Goal: Transaction & Acquisition: Purchase product/service

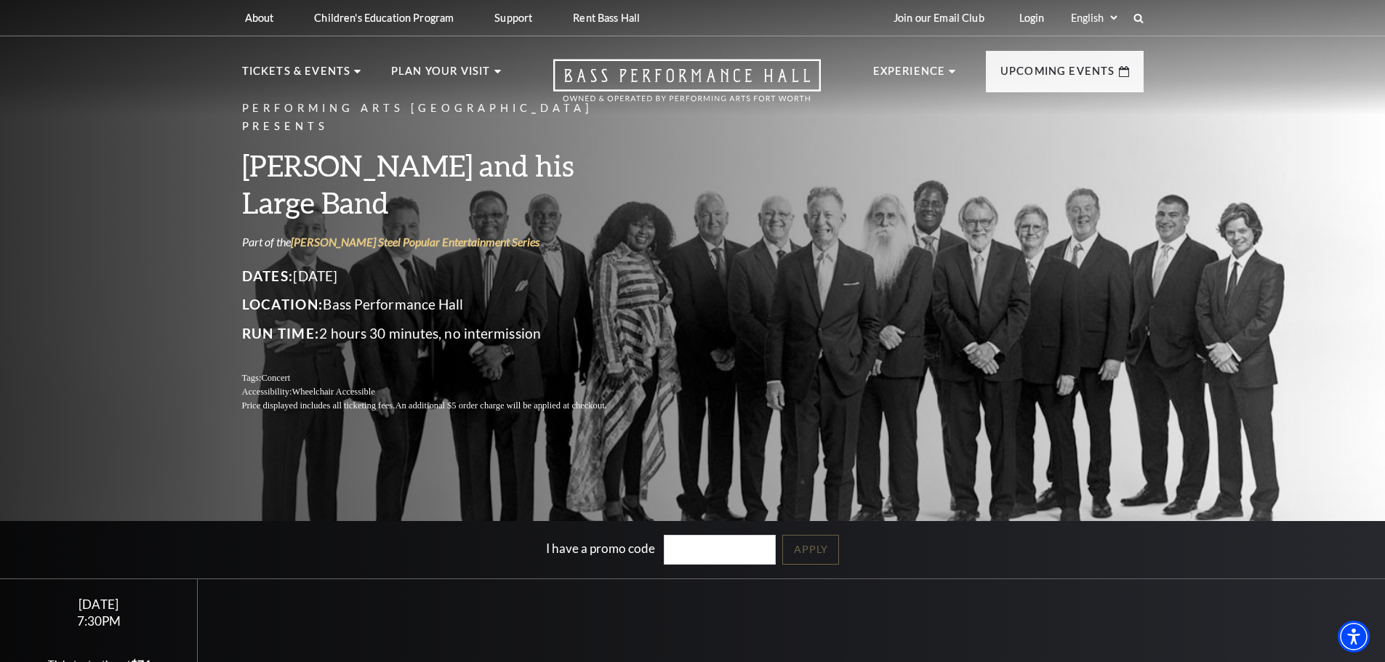
click at [958, 577] on div "I have a promo code Apply" at bounding box center [692, 549] width 1385 height 57
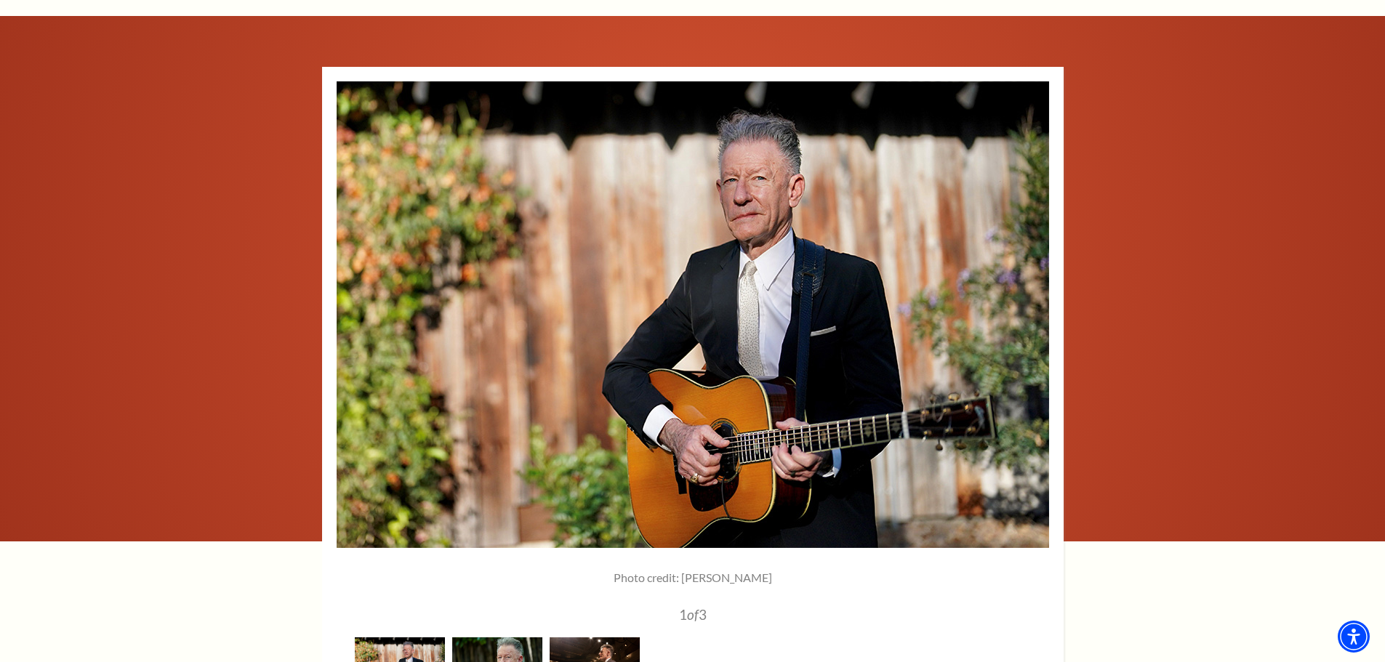
scroll to position [2109, 0]
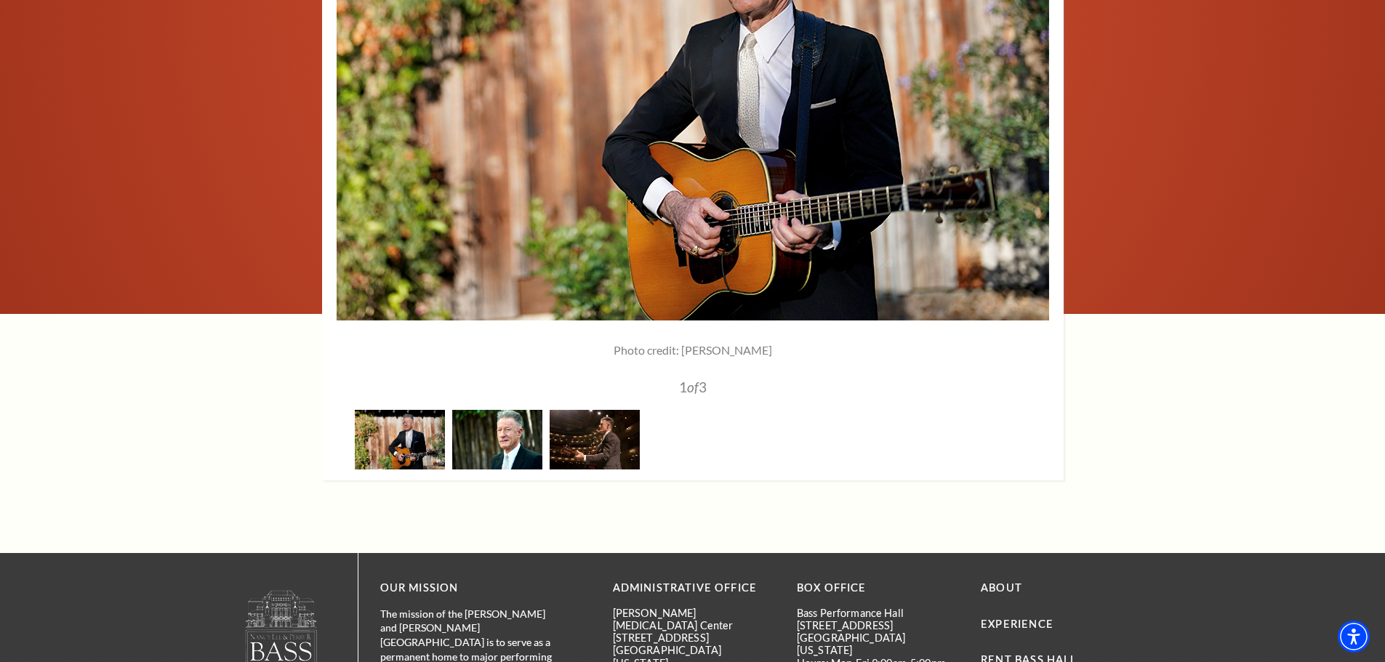
click at [516, 410] on img at bounding box center [497, 439] width 90 height 59
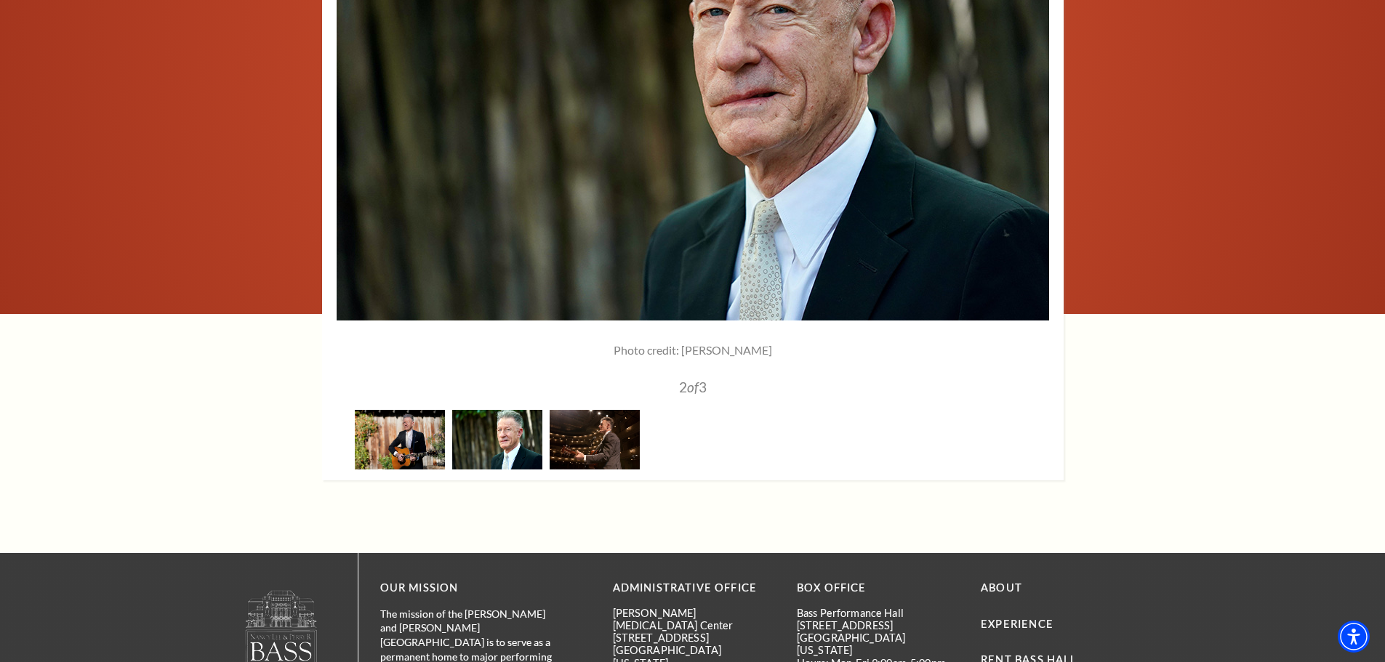
scroll to position [1963, 0]
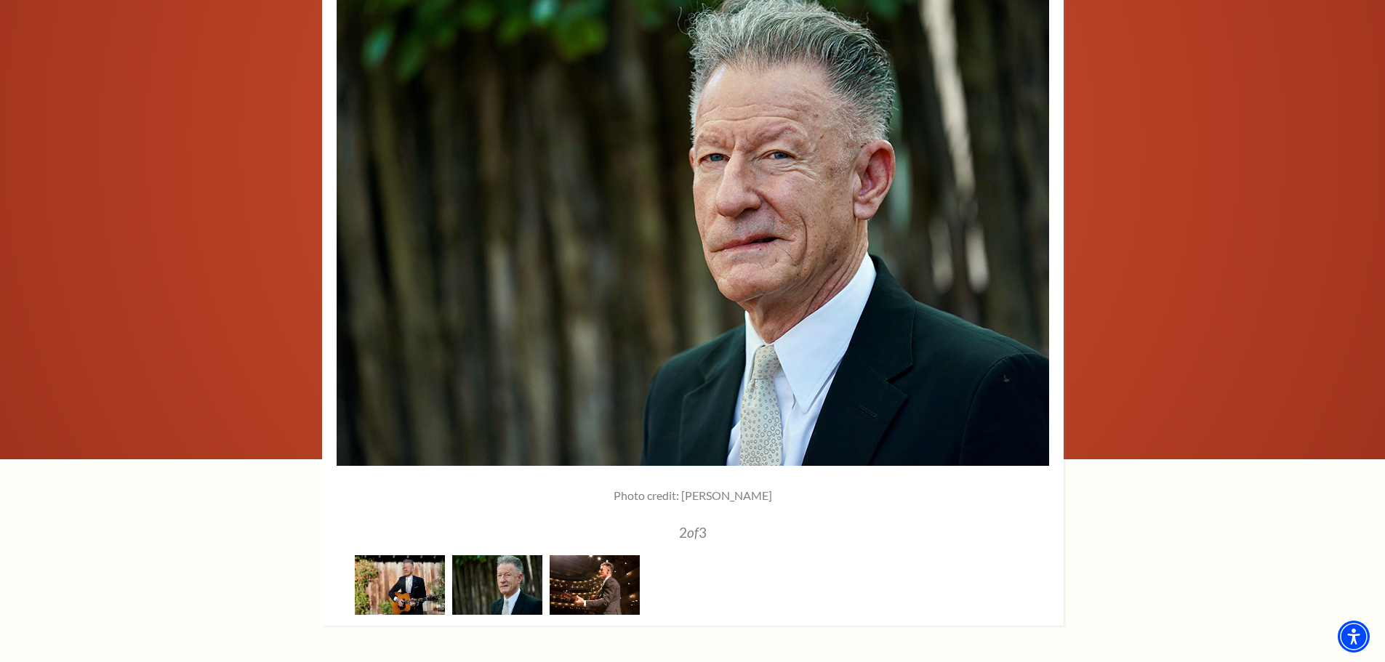
click at [620, 556] on img at bounding box center [595, 585] width 90 height 59
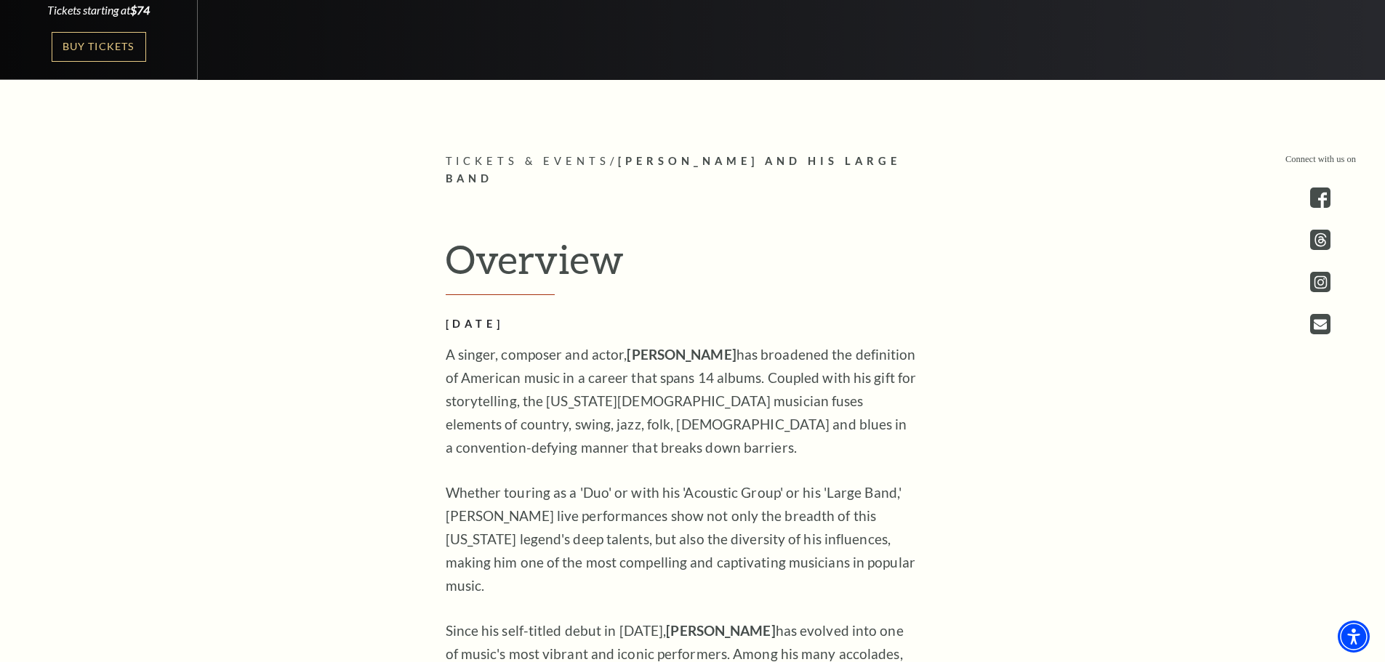
scroll to position [218, 0]
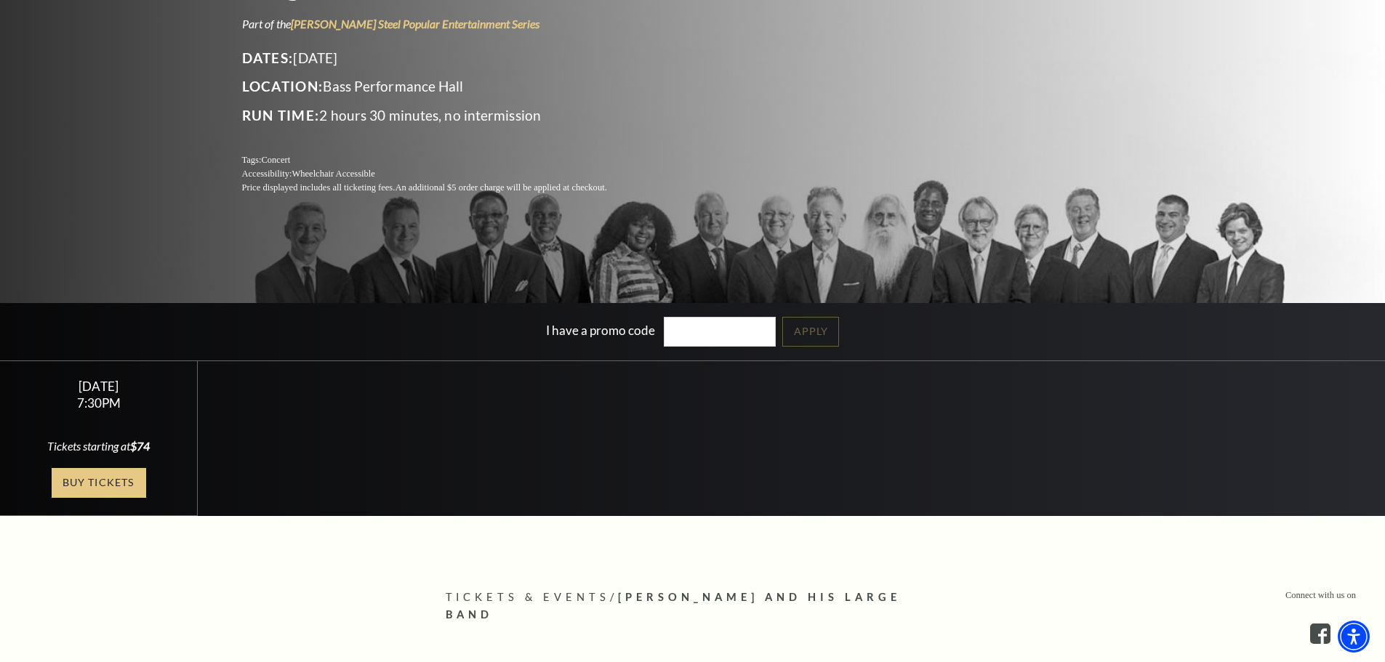
click at [71, 477] on link "Buy Tickets" at bounding box center [99, 483] width 95 height 30
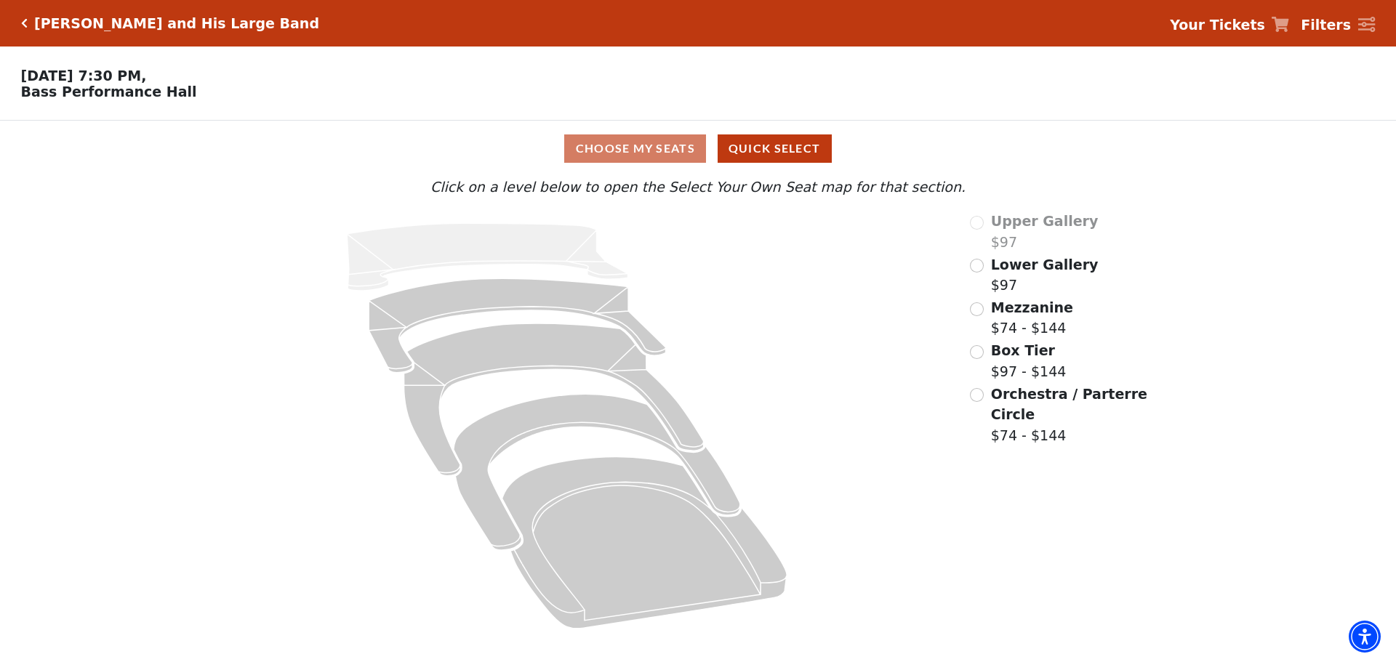
click at [629, 161] on div "Choose My Seats Quick Select" at bounding box center [698, 149] width 1047 height 28
click at [972, 408] on div "Orchestra / Parterre Circle $74 - $144" at bounding box center [1060, 415] width 180 height 63
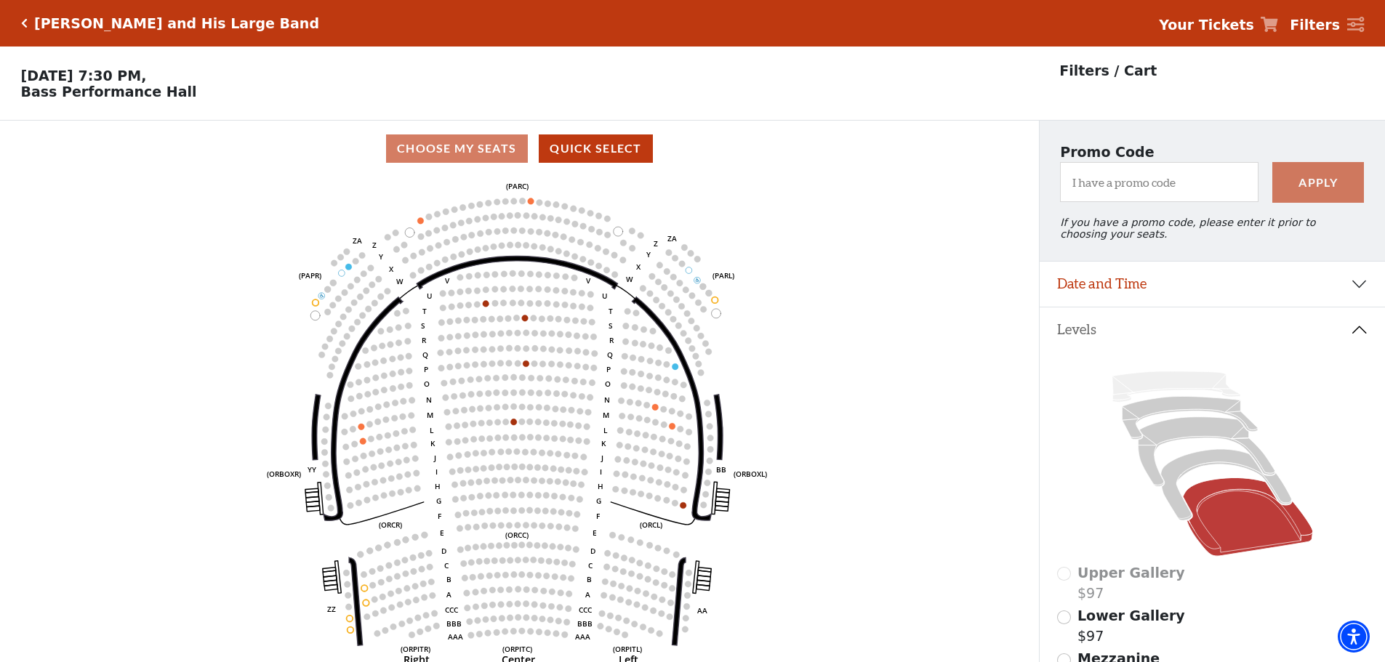
click at [39, 29] on h5 "[PERSON_NAME] and His Large Band" at bounding box center [176, 23] width 285 height 17
click at [21, 19] on icon "Click here to go back to filters" at bounding box center [24, 23] width 7 height 10
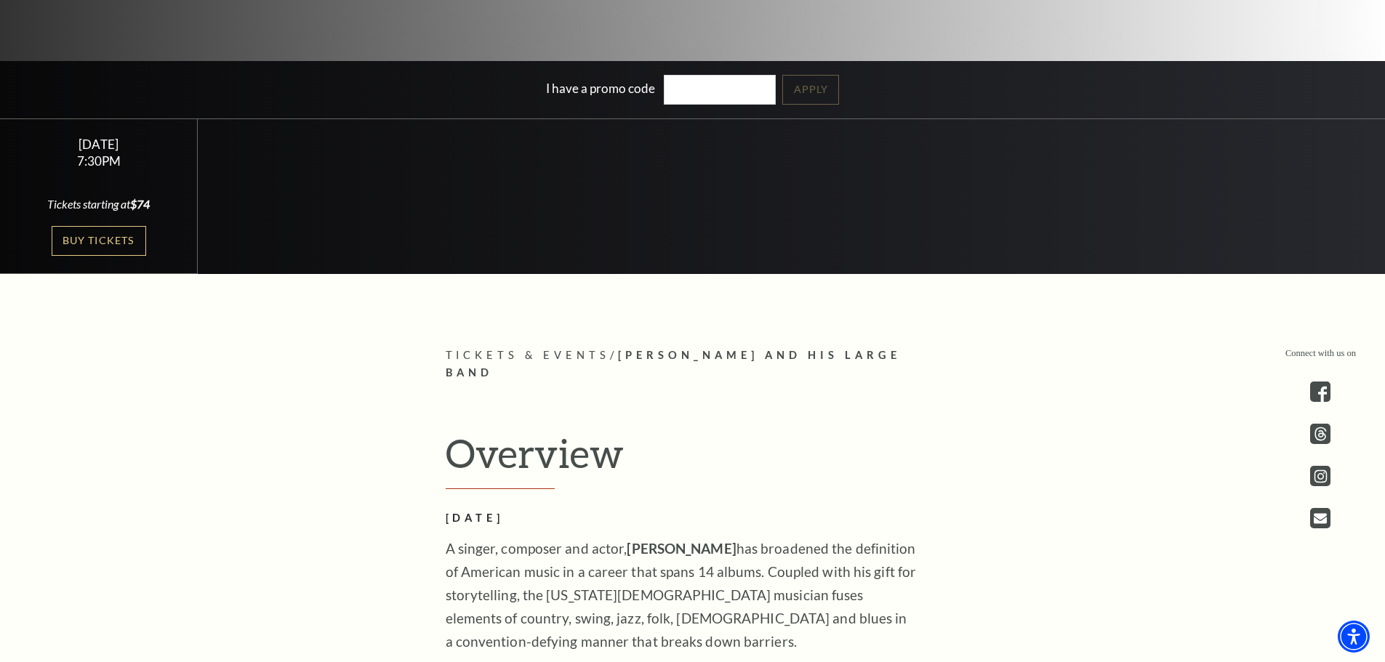
scroll to position [436, 0]
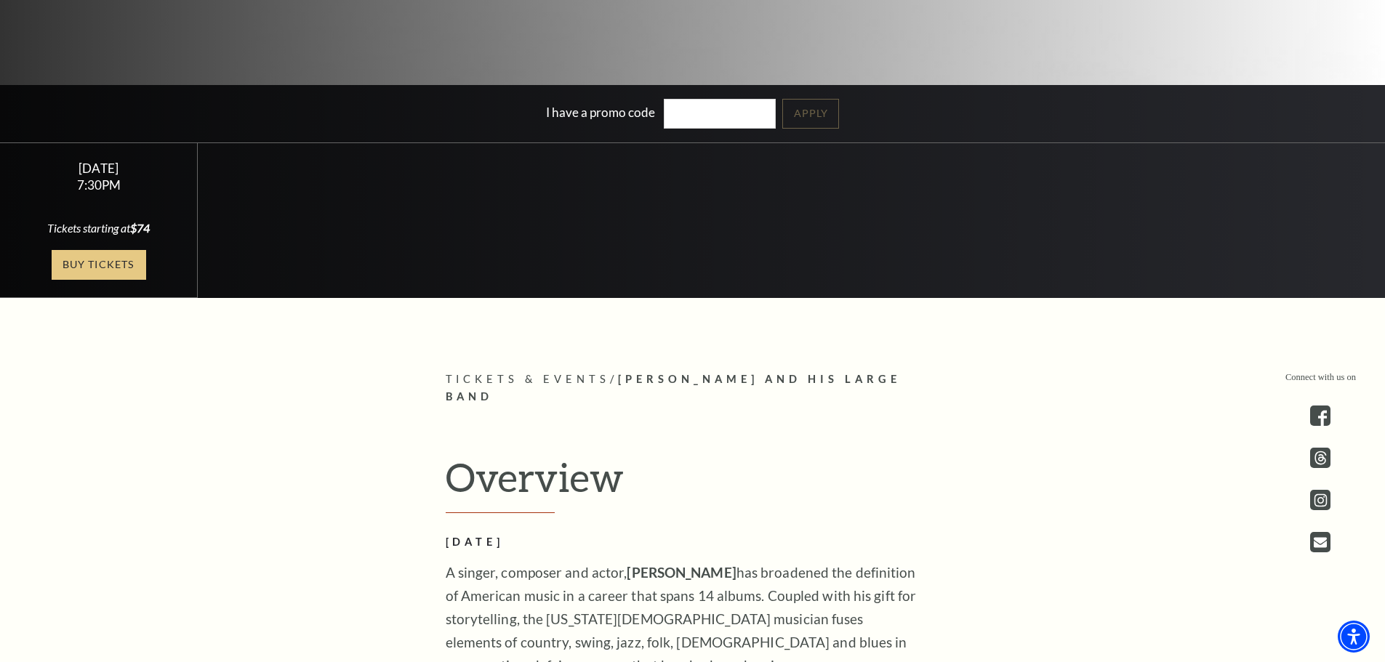
click at [114, 268] on link "Buy Tickets" at bounding box center [99, 265] width 95 height 30
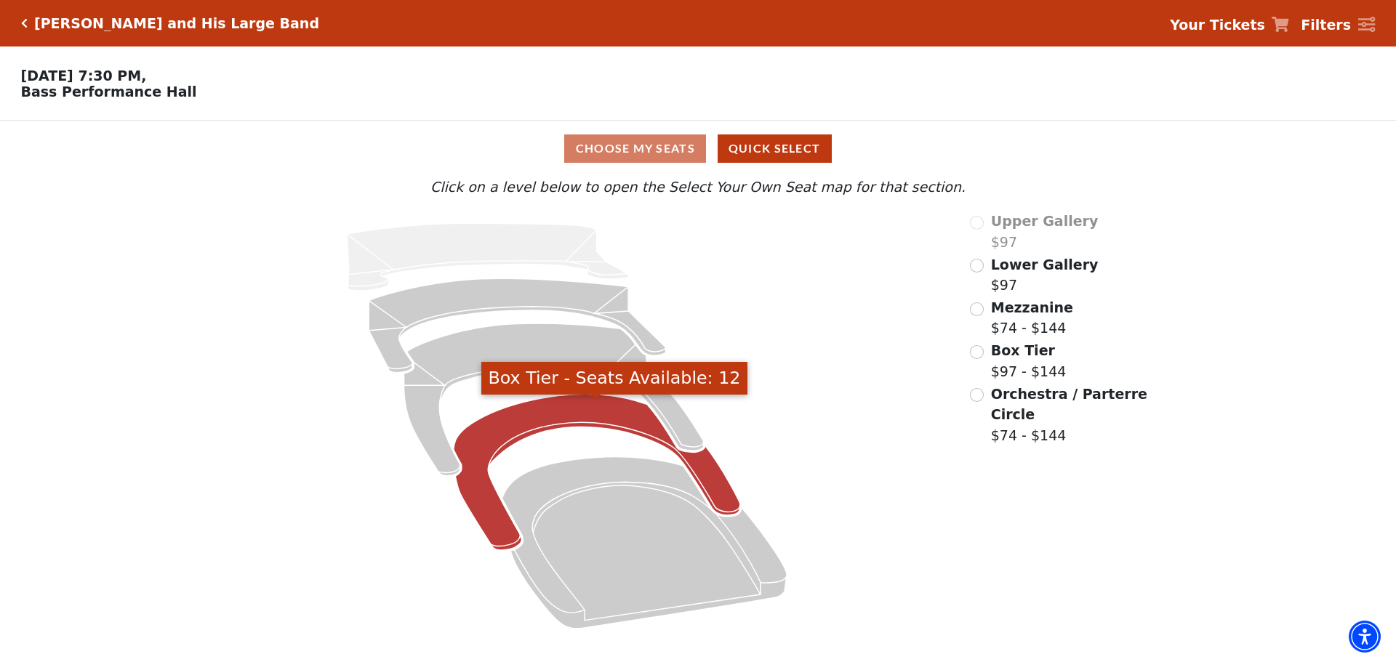
click at [556, 431] on icon "Box Tier - Seats Available: 12" at bounding box center [597, 473] width 287 height 156
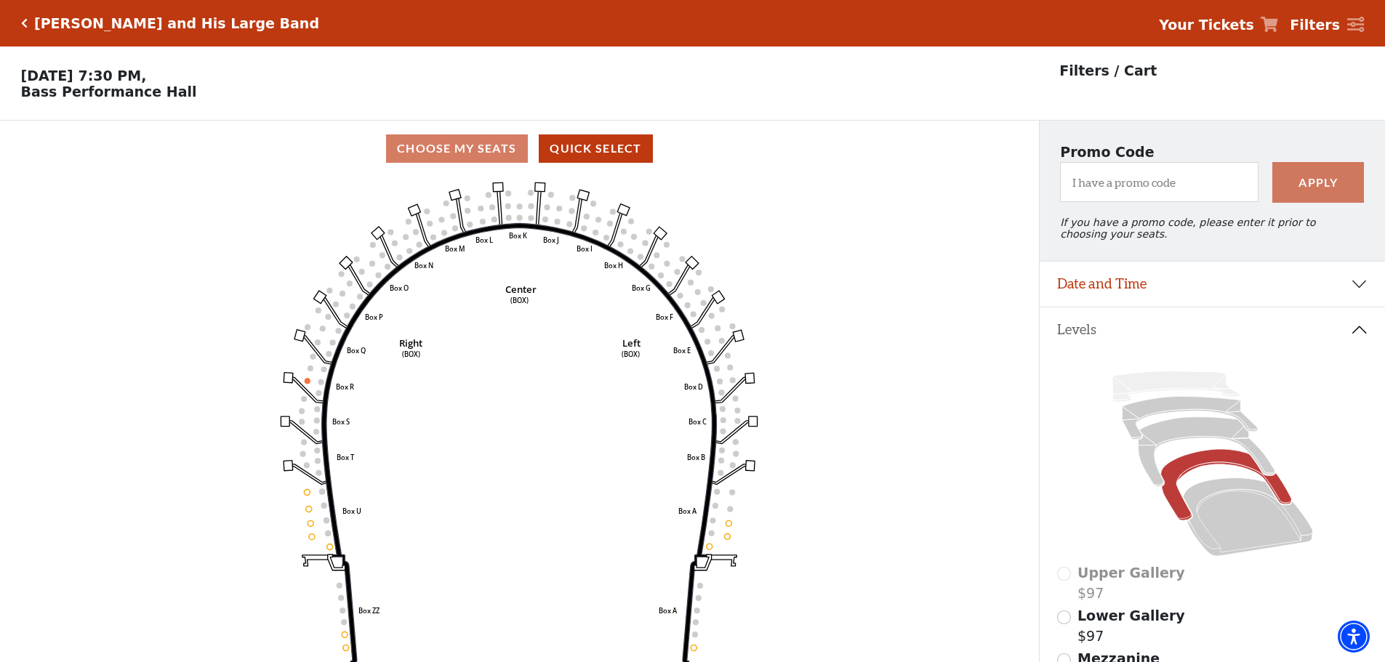
click at [123, 23] on h5 "[PERSON_NAME] and His Large Band" at bounding box center [176, 23] width 285 height 17
click at [22, 19] on icon "Click here to go back to filters" at bounding box center [24, 23] width 7 height 10
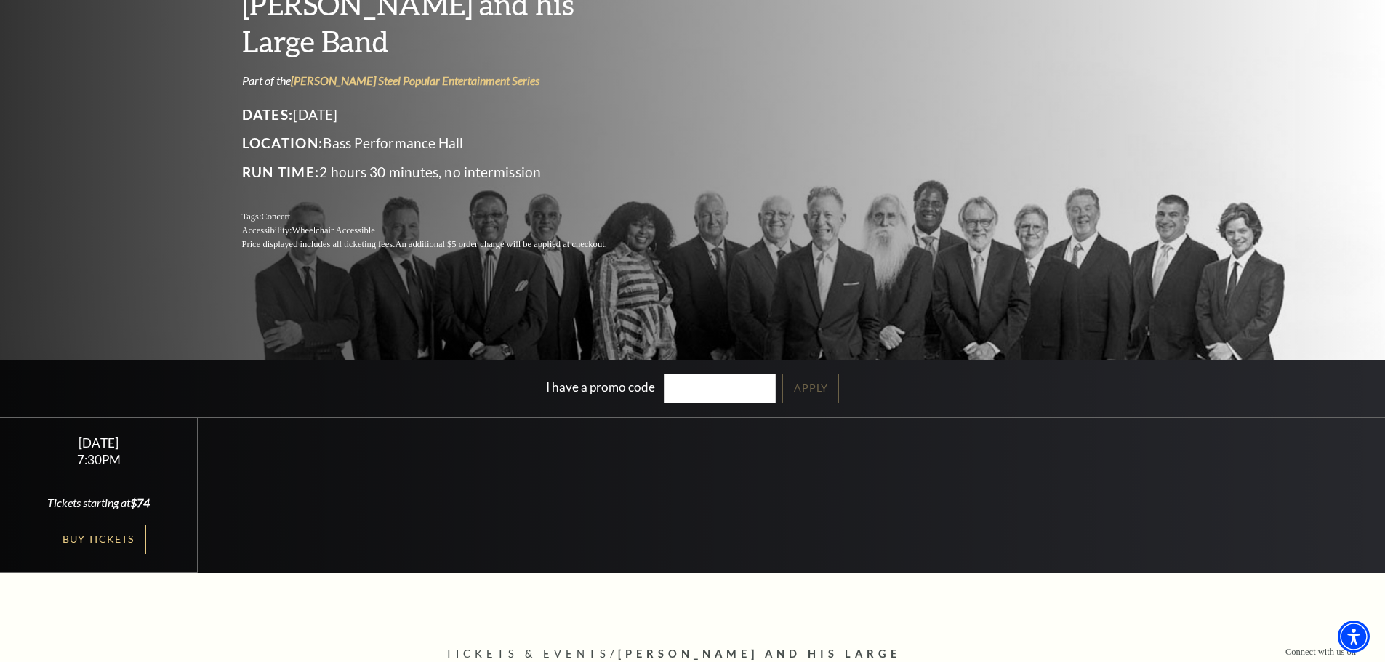
scroll to position [218, 0]
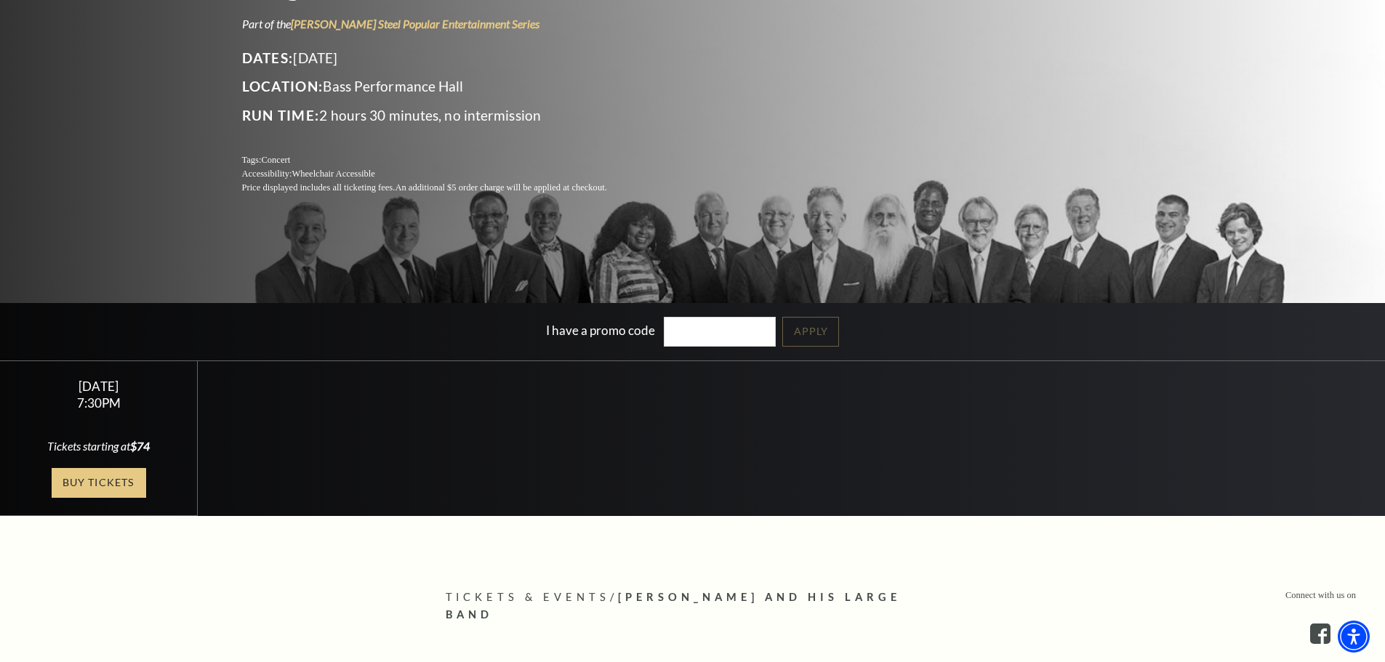
click at [87, 482] on link "Buy Tickets" at bounding box center [99, 483] width 95 height 30
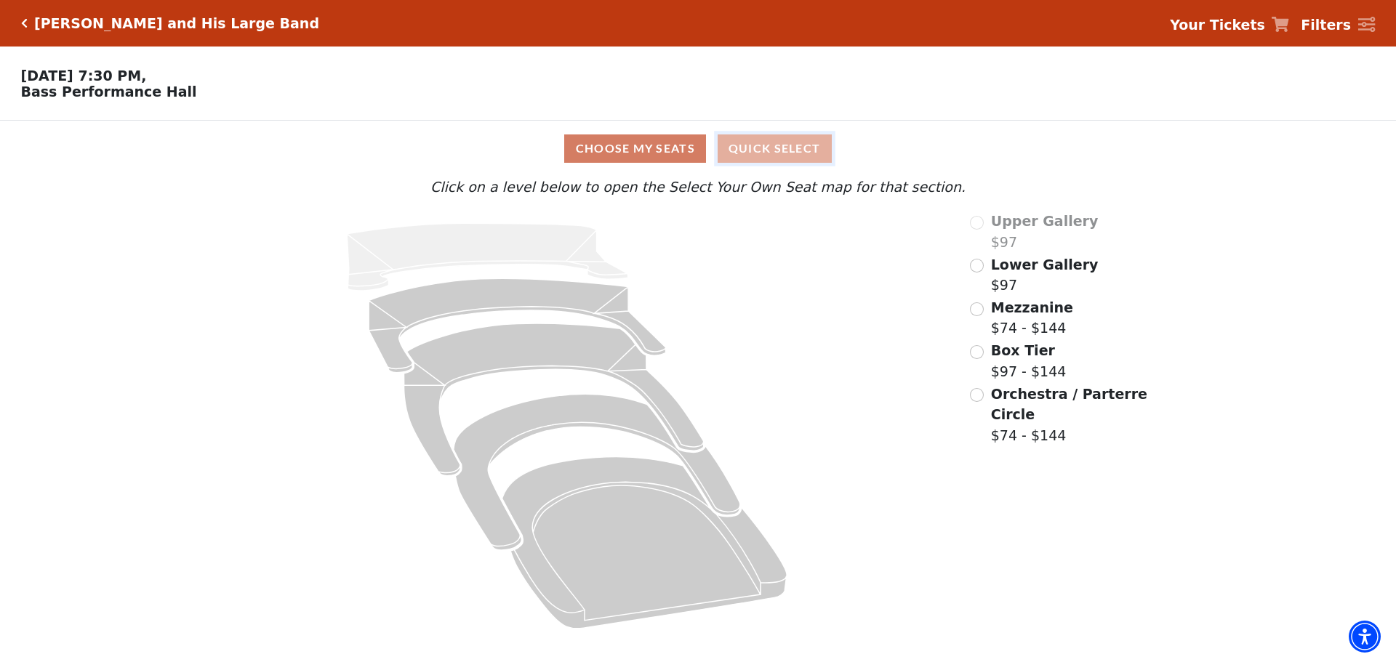
click at [753, 152] on button "Quick Select" at bounding box center [775, 149] width 114 height 28
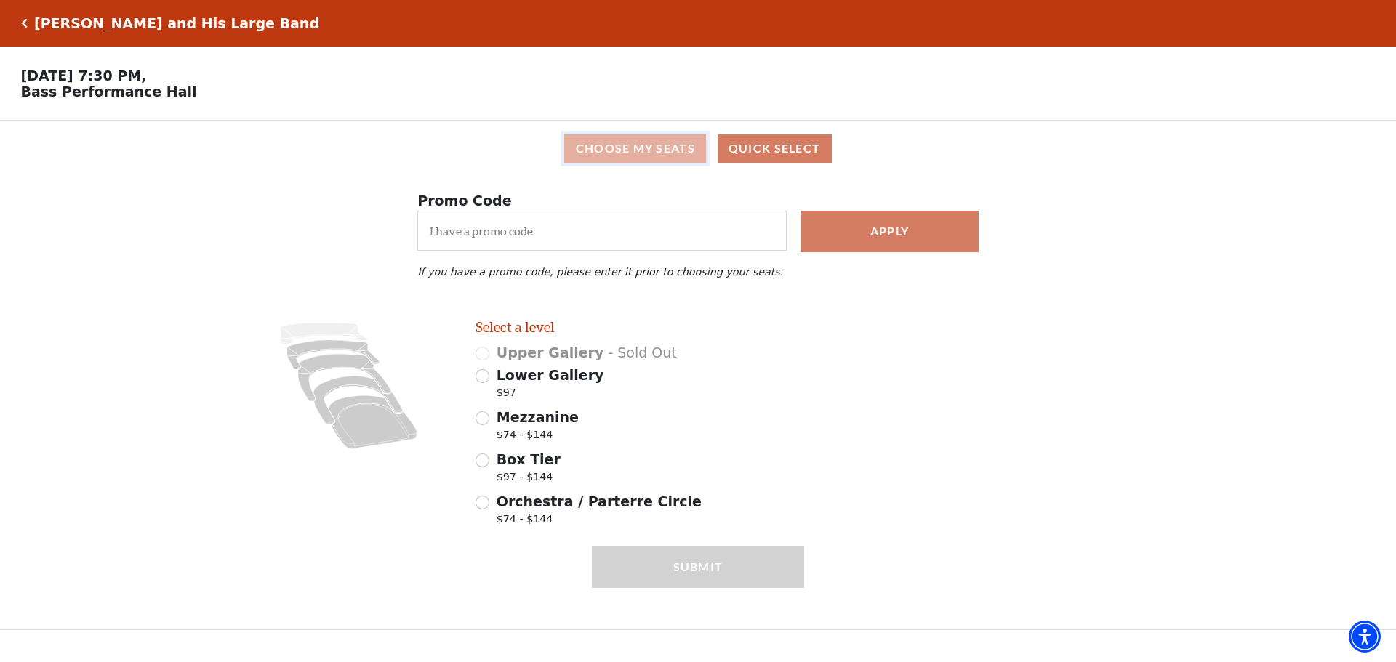
click at [633, 143] on button "Choose My Seats" at bounding box center [635, 149] width 142 height 28
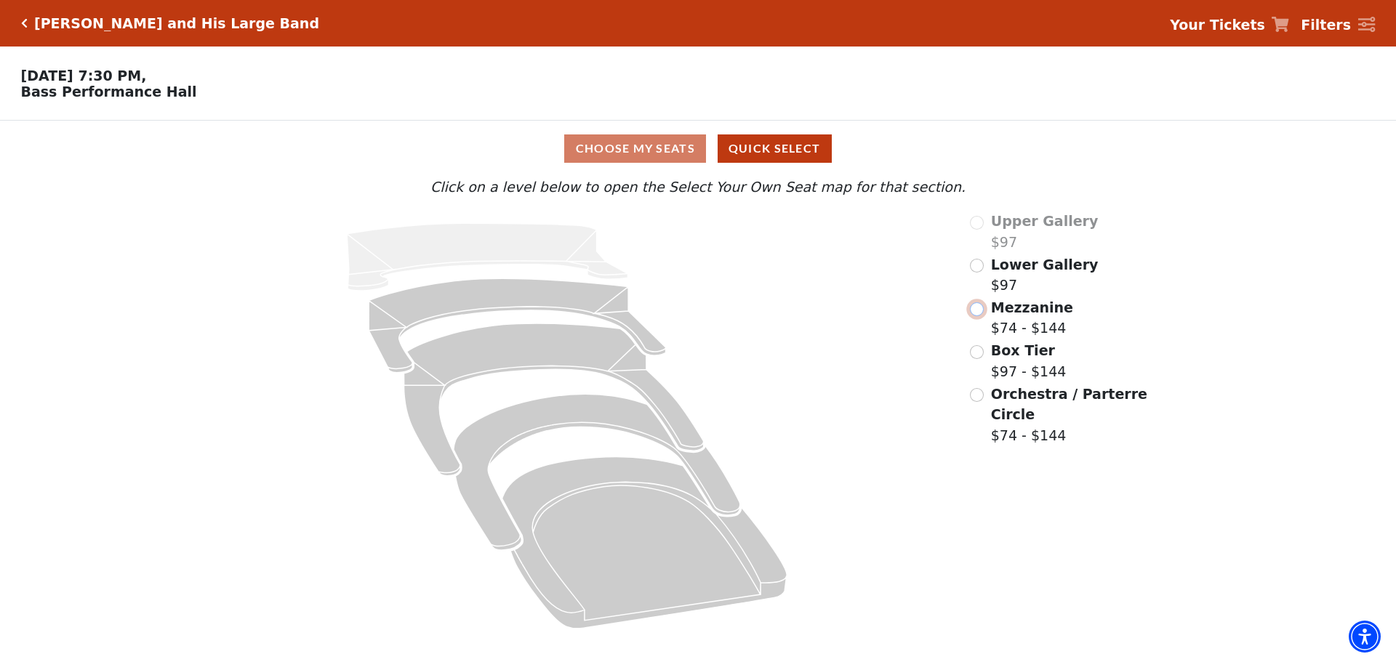
click at [980, 316] on input "Mezzanine$74 - $144\a" at bounding box center [977, 310] width 14 height 14
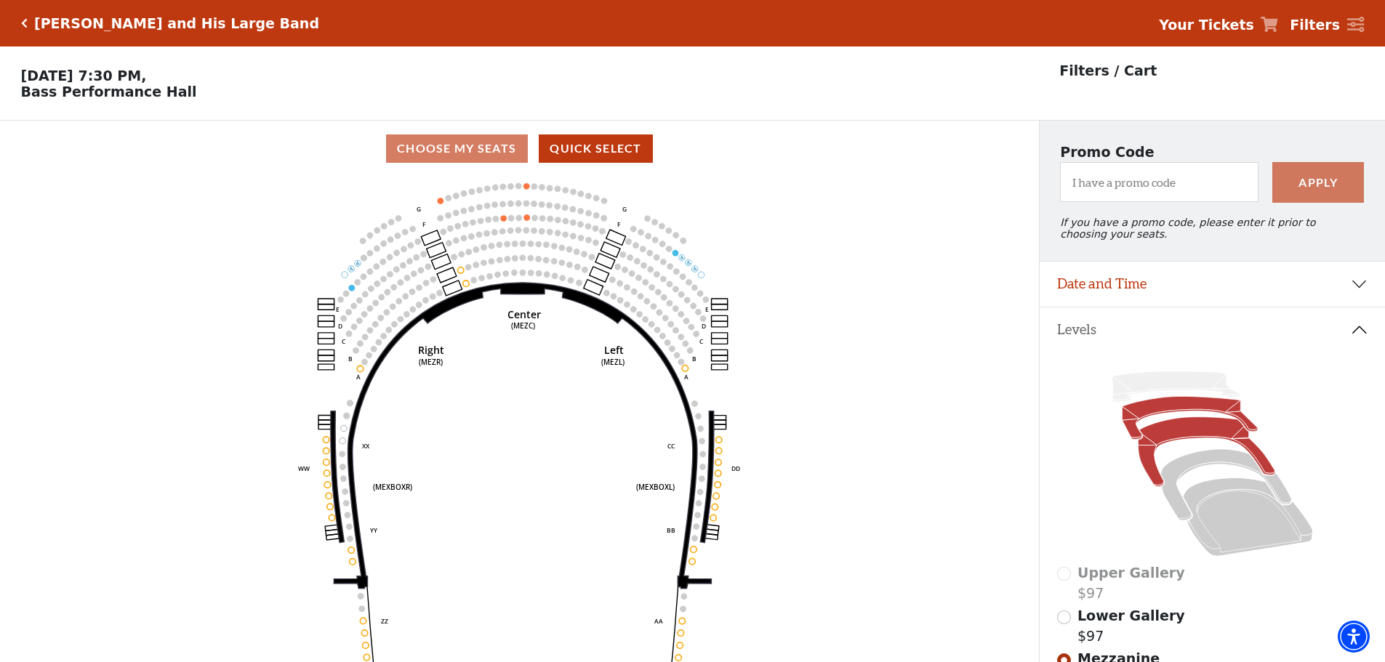
click at [1172, 414] on icon at bounding box center [1189, 418] width 135 height 43
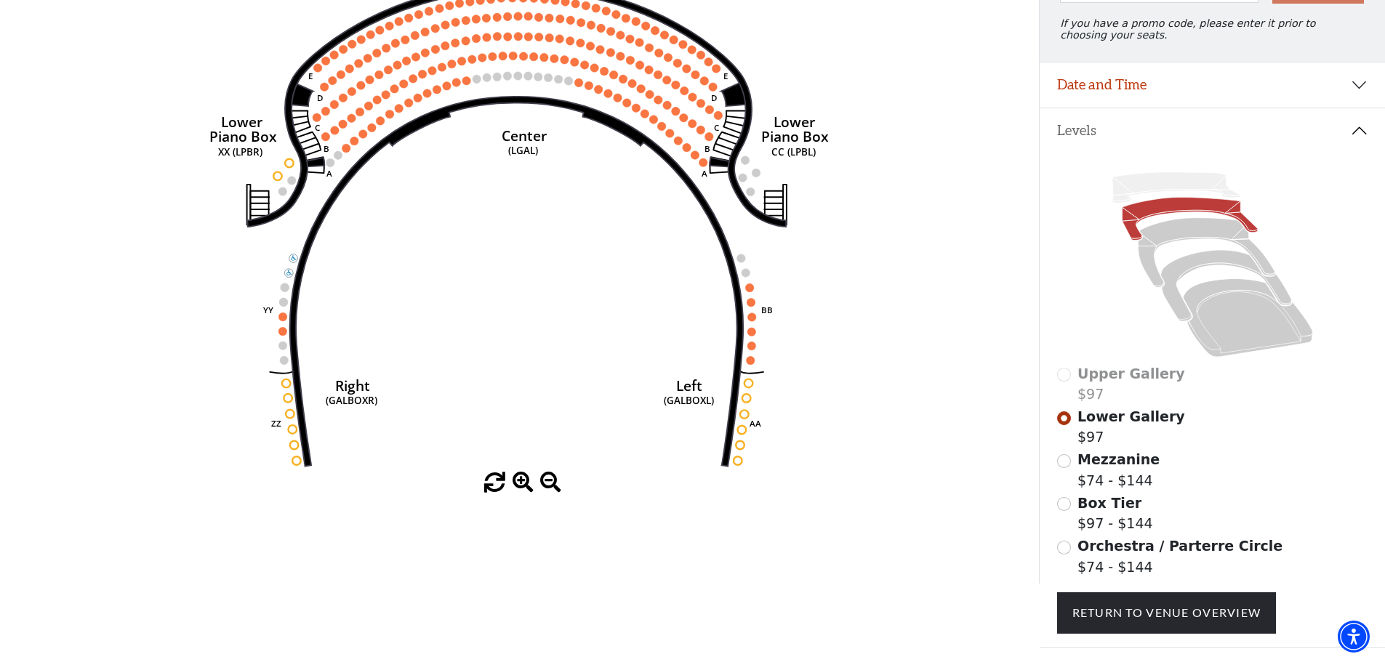
scroll to position [286, 0]
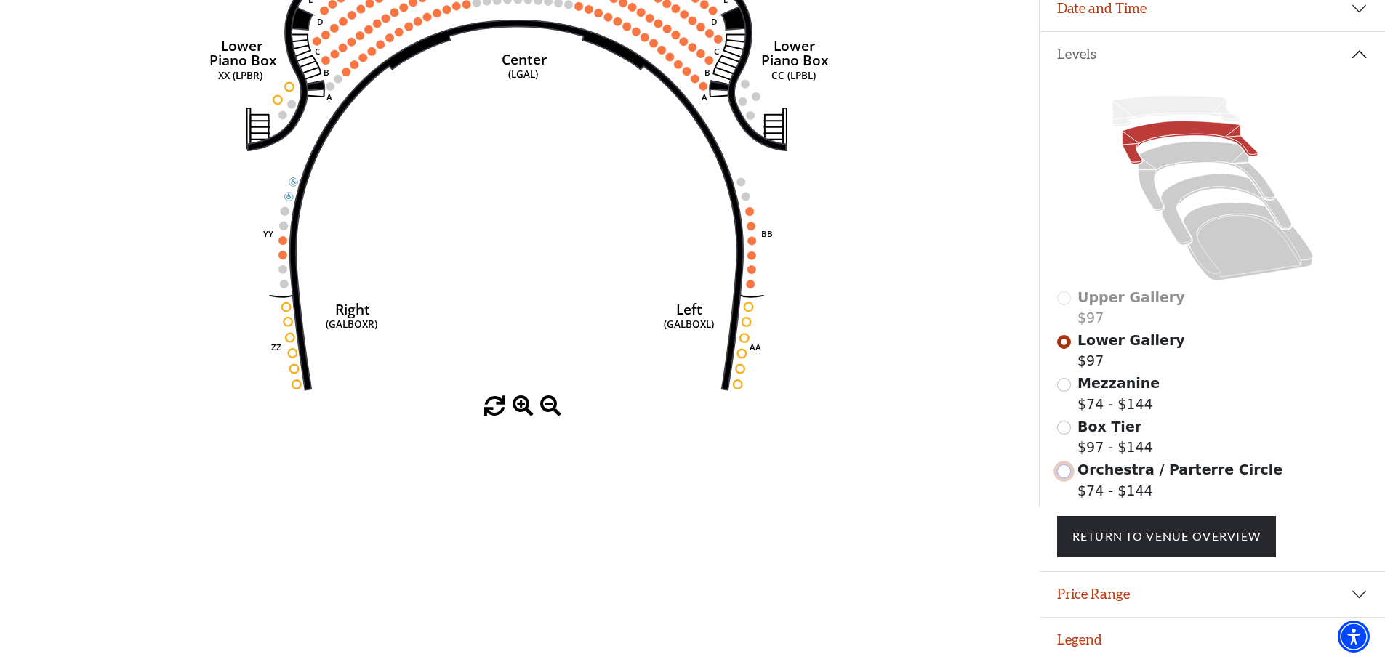
click at [1064, 474] on input "Orchestra / Parterre Circle$74 - $144\a" at bounding box center [1064, 472] width 14 height 14
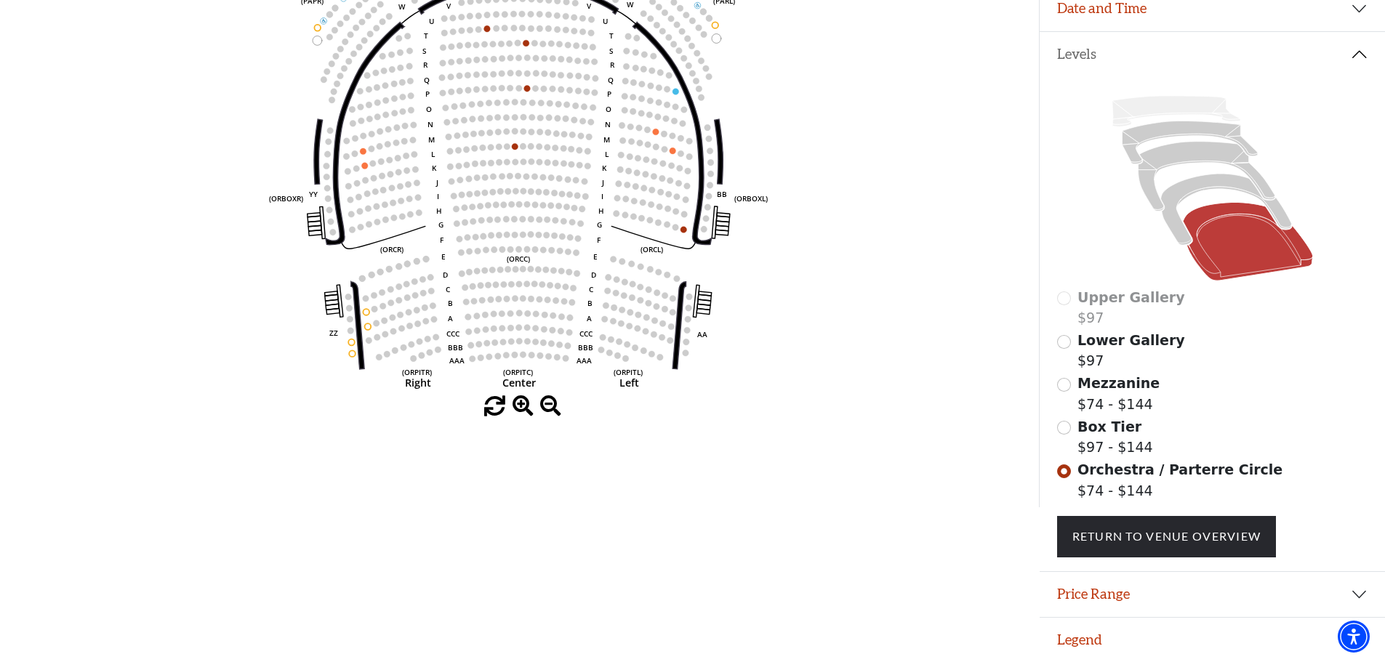
click at [1070, 433] on div "Box Tier $97 - $144" at bounding box center [1212, 437] width 311 height 41
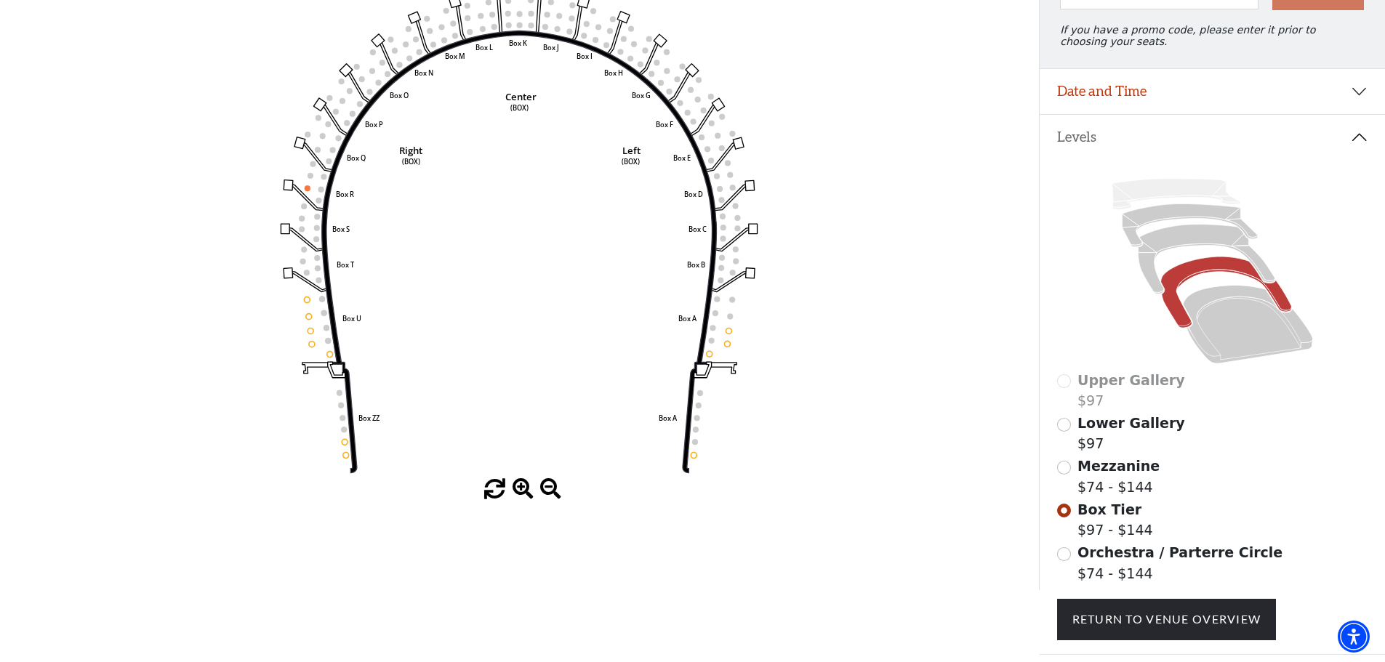
scroll to position [213, 0]
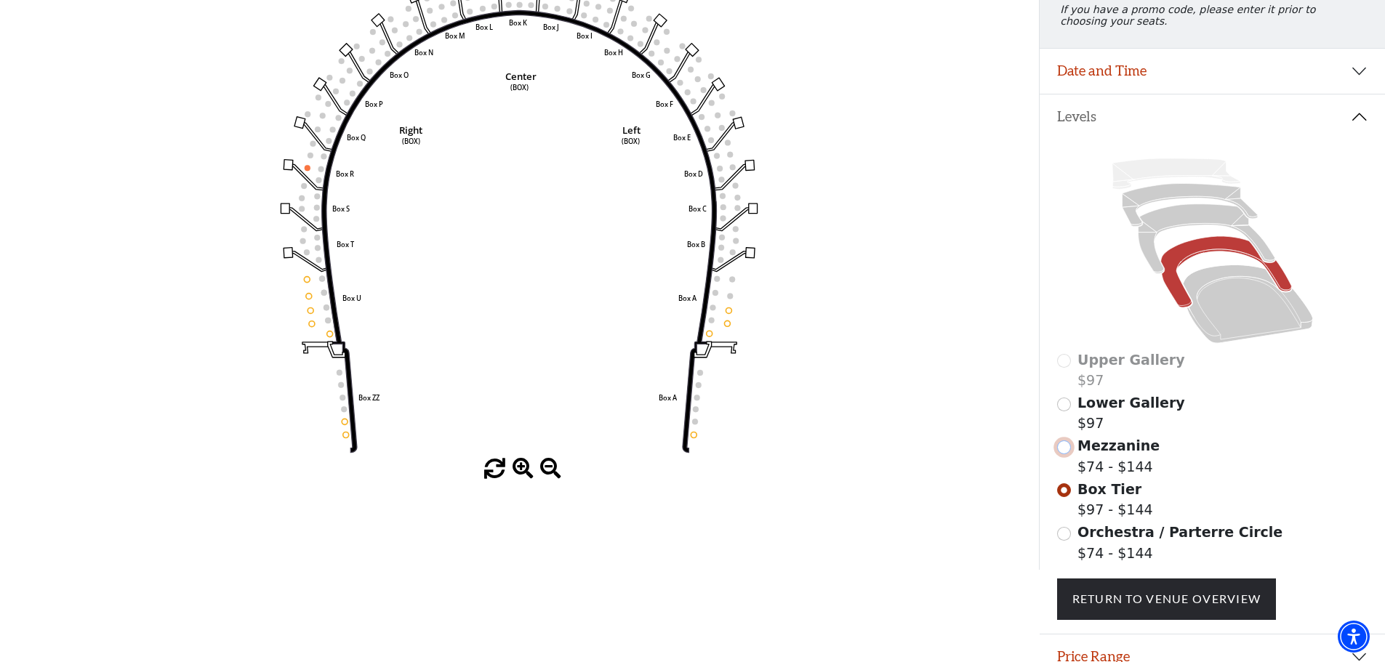
click at [1066, 455] on input "Mezzanine$74 - $144\a" at bounding box center [1064, 448] width 14 height 14
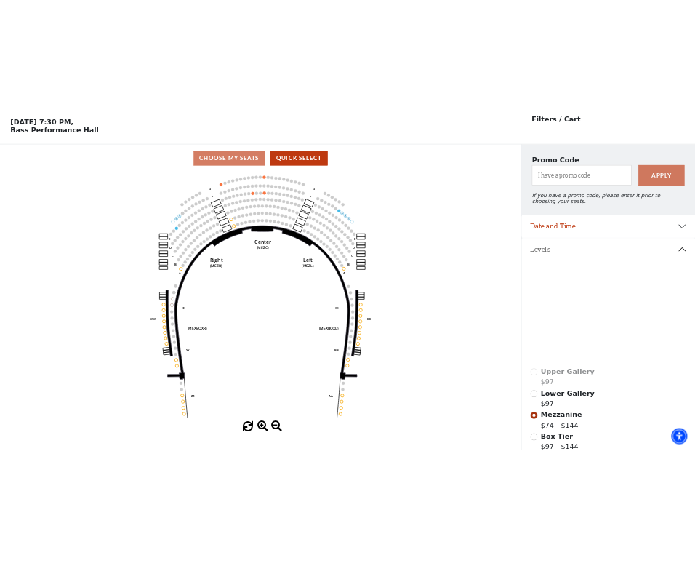
scroll to position [68, 0]
